Goal: Task Accomplishment & Management: Use online tool/utility

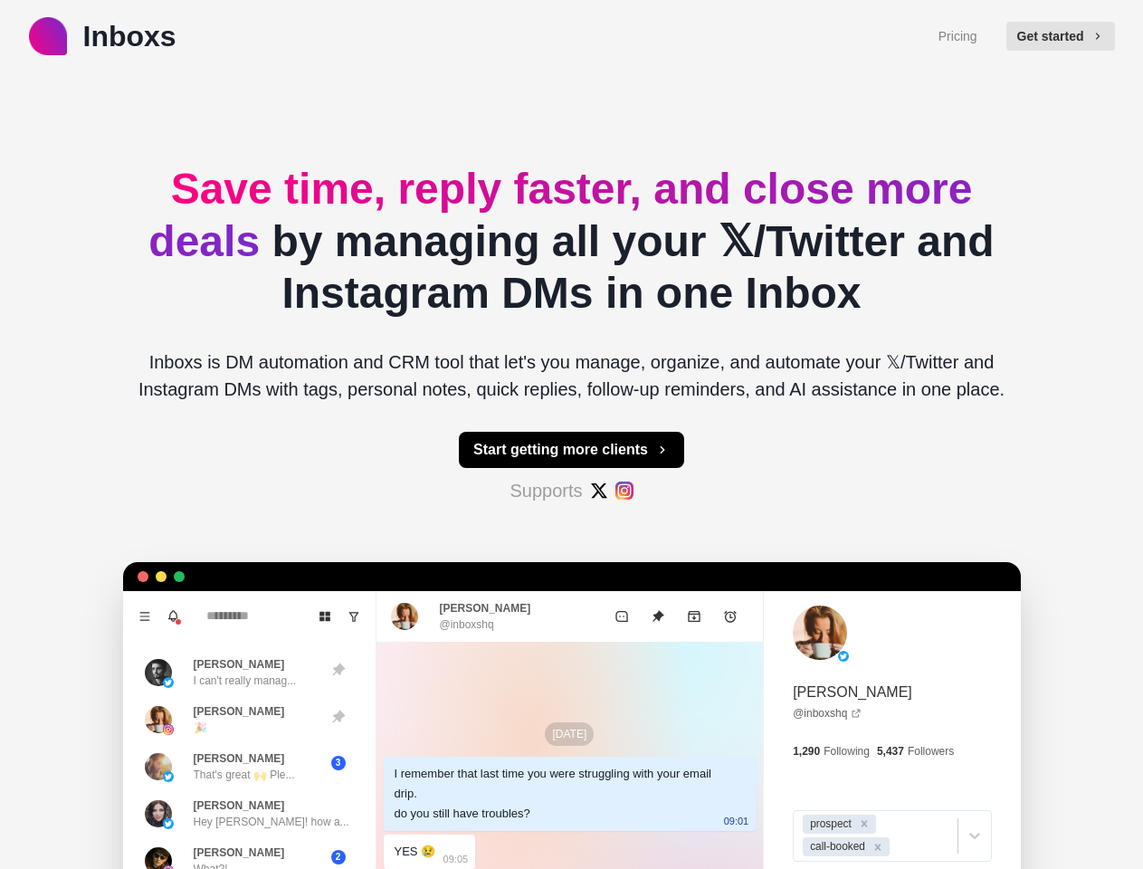
click at [1069, 36] on button "Get started" at bounding box center [1061, 36] width 109 height 29
click at [571, 450] on button "Start getting more clients" at bounding box center [571, 450] width 225 height 36
click at [139, 617] on icon "Menu" at bounding box center [144, 616] width 10 height 8
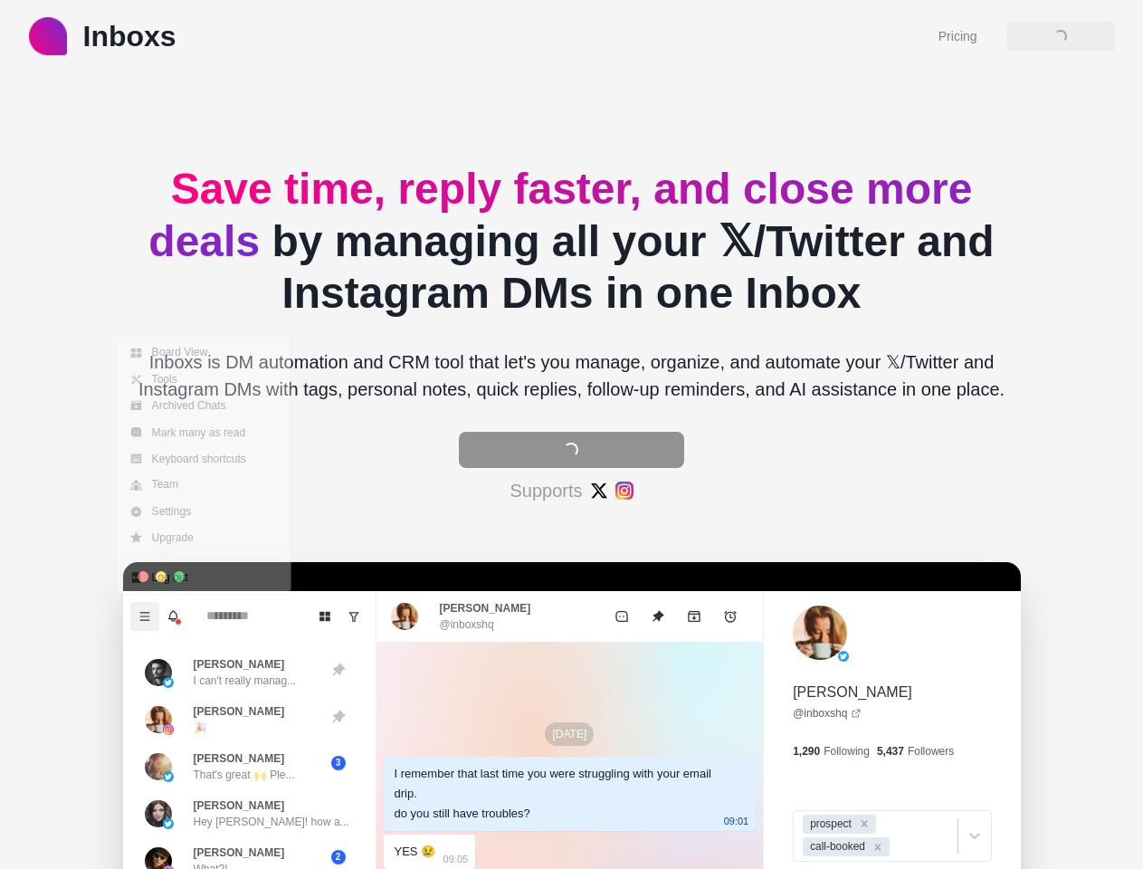
click at [169, 617] on icon "Notifications" at bounding box center [173, 615] width 9 height 8
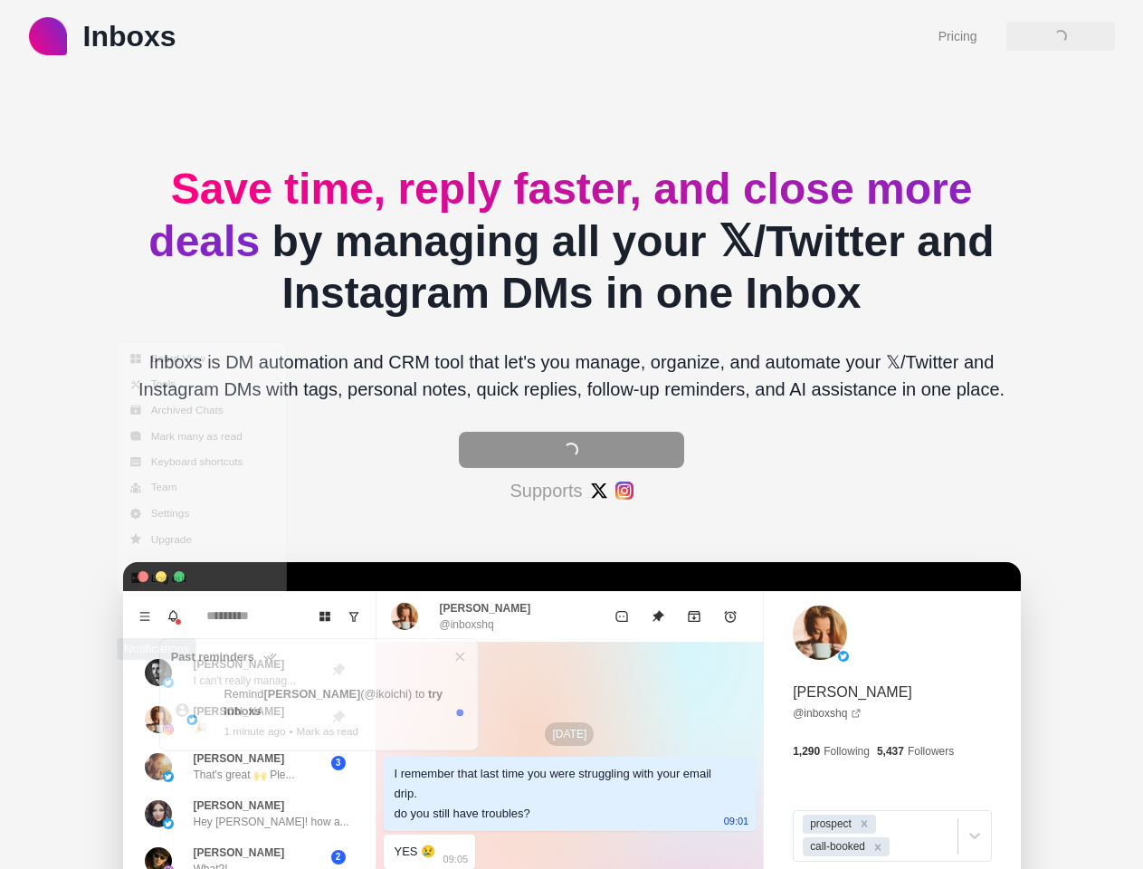
click at [319, 617] on icon "Board View" at bounding box center [325, 616] width 13 height 13
click at [348, 617] on icon "Show unread conversations" at bounding box center [354, 616] width 13 height 13
type textarea "*"
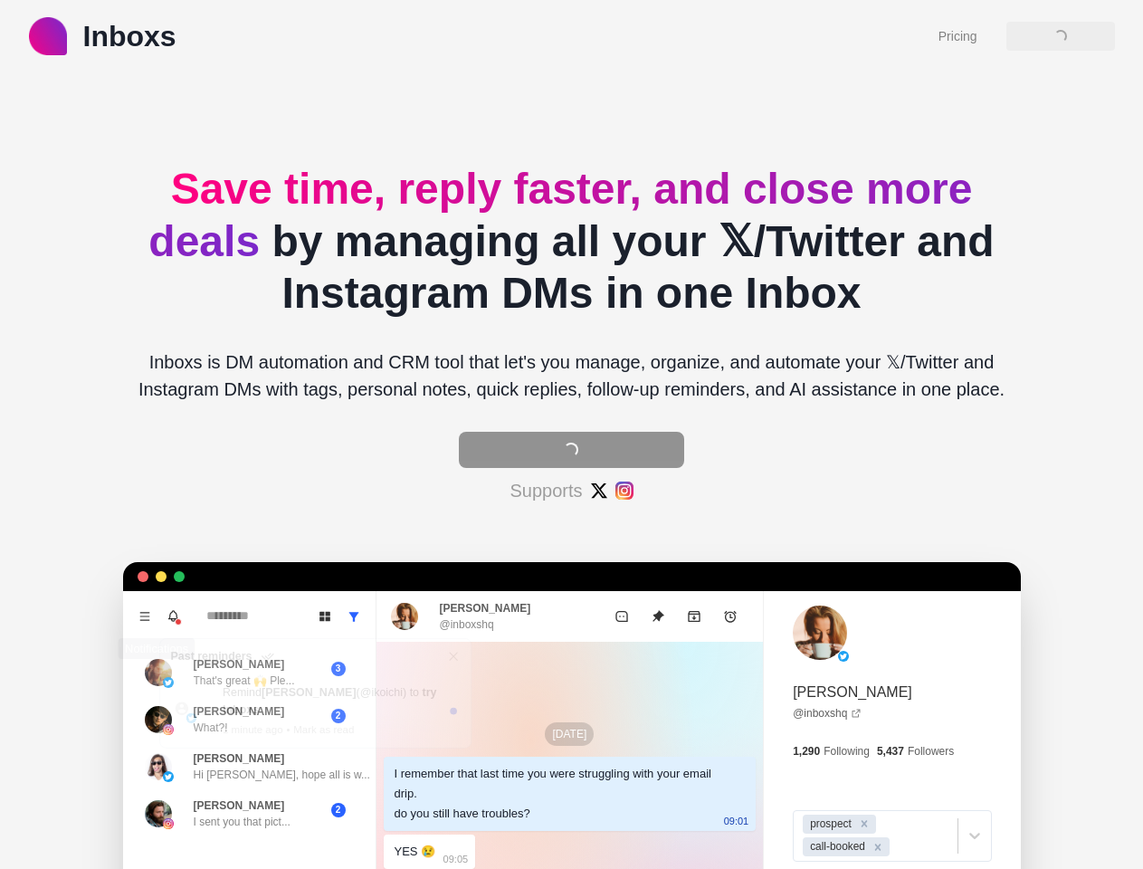
click at [231, 673] on header "Past reminders" at bounding box center [314, 656] width 311 height 34
click at [231, 720] on div "[PERSON_NAME] (@ [PERSON_NAME] ) to try Inboxs 1 minute ago • Mark as read" at bounding box center [314, 710] width 294 height 60
click at [231, 767] on p "Hi [PERSON_NAME], hope all is w..." at bounding box center [282, 775] width 177 height 16
click at [231, 814] on p "I sent you that pict..." at bounding box center [242, 822] width 97 height 16
